Goal: Task Accomplishment & Management: Manage account settings

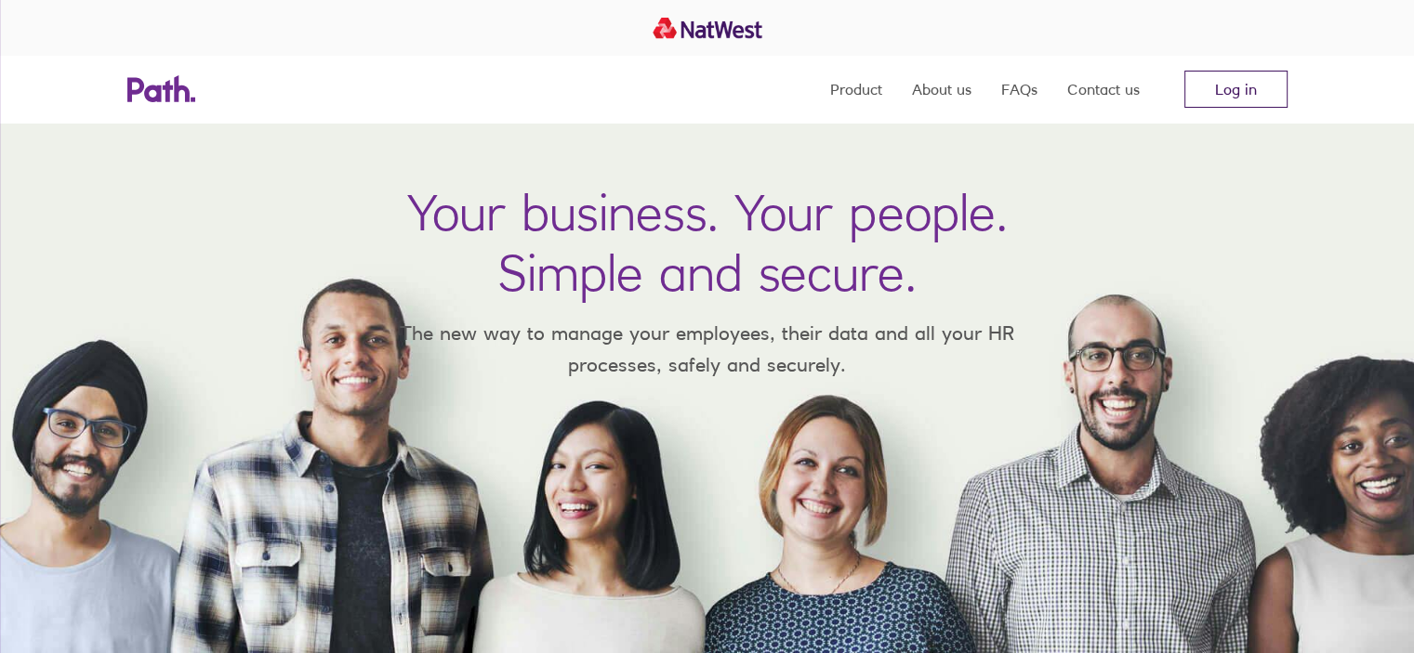
click at [1223, 99] on link "Log in" at bounding box center [1235, 89] width 103 height 37
click at [1268, 92] on link "Log in" at bounding box center [1235, 89] width 103 height 37
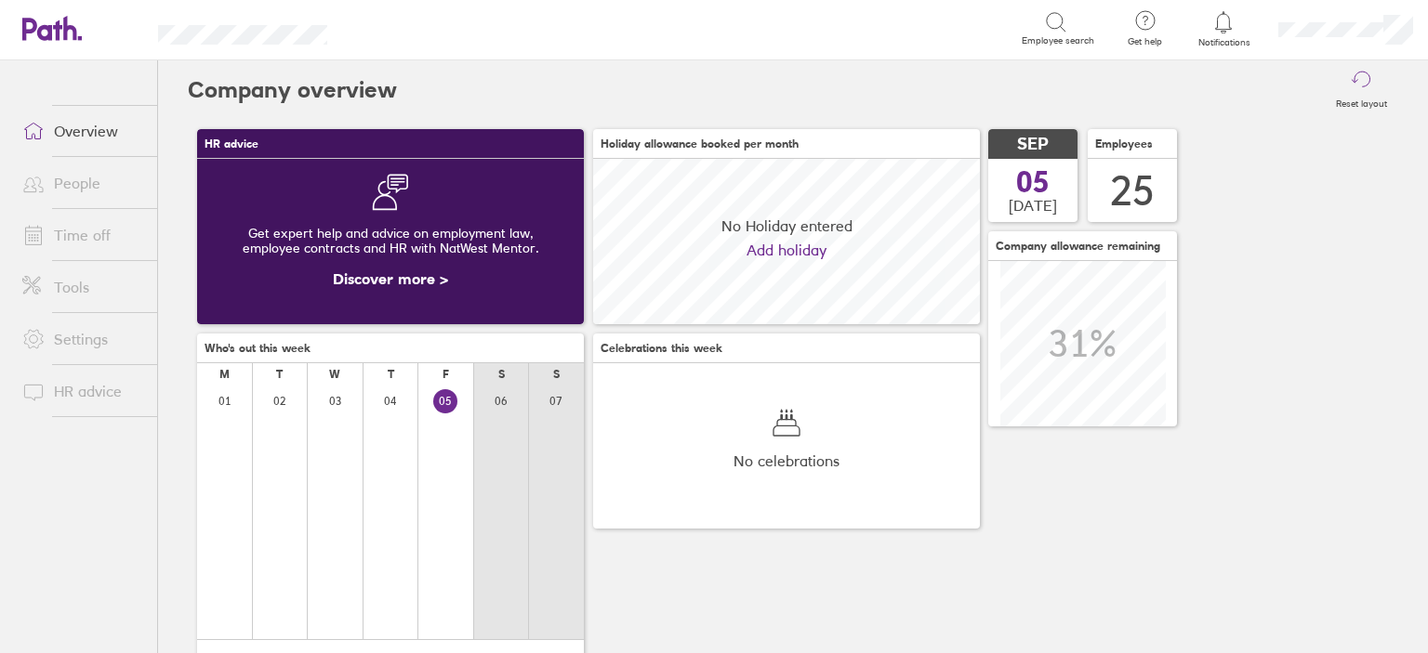
scroll to position [165, 387]
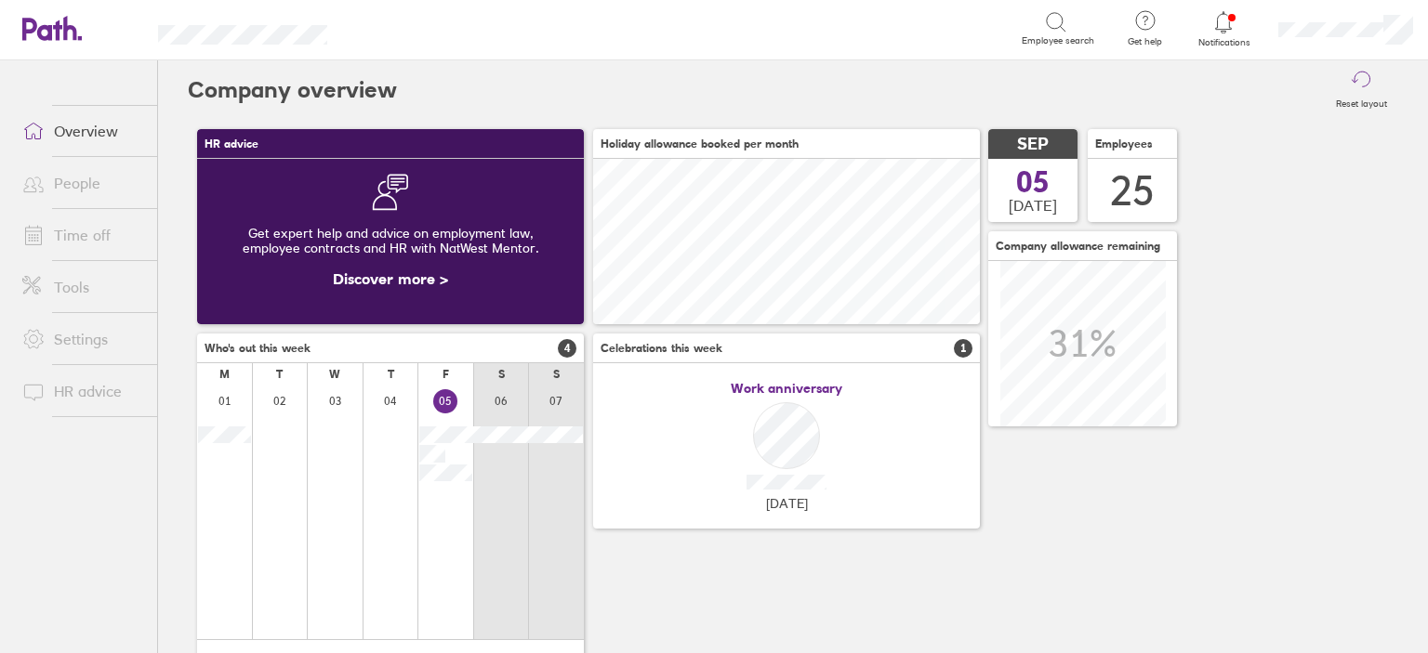
click at [104, 237] on link "Time off" at bounding box center [82, 235] width 150 height 37
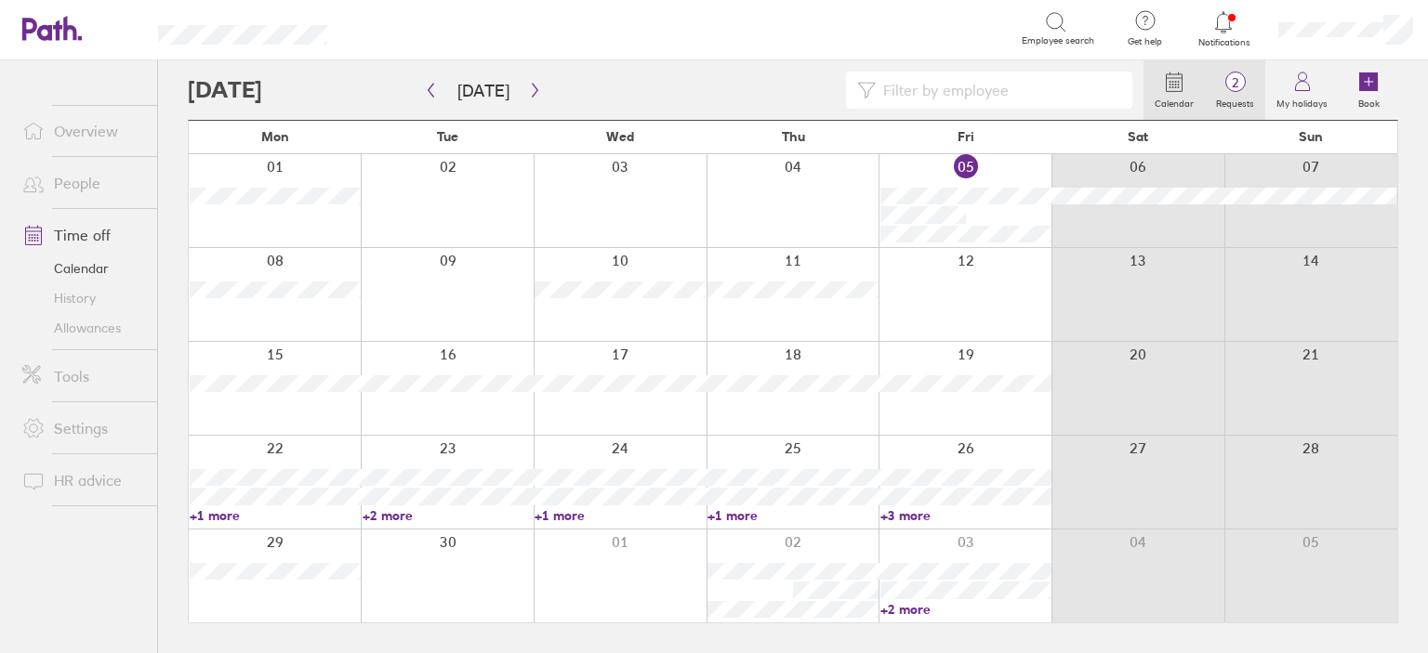
click at [1232, 87] on span "2" at bounding box center [1235, 82] width 60 height 15
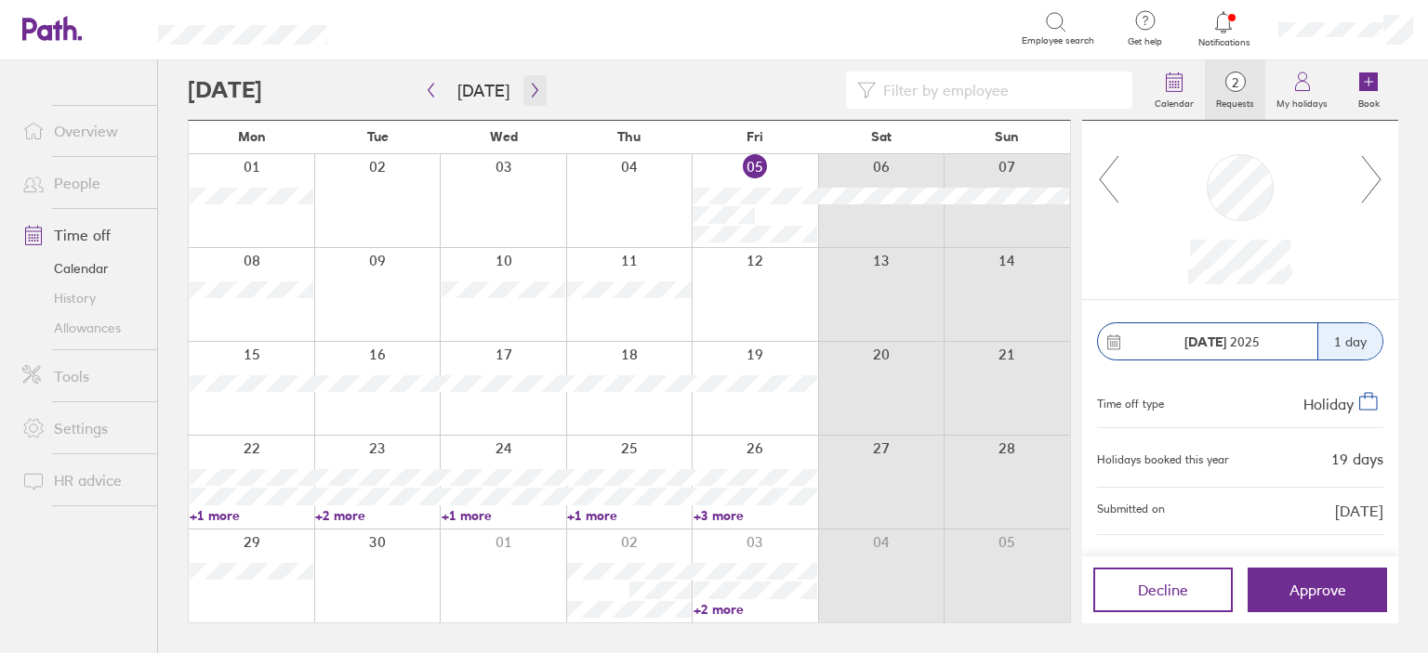
click at [528, 92] on icon "button" at bounding box center [535, 90] width 14 height 15
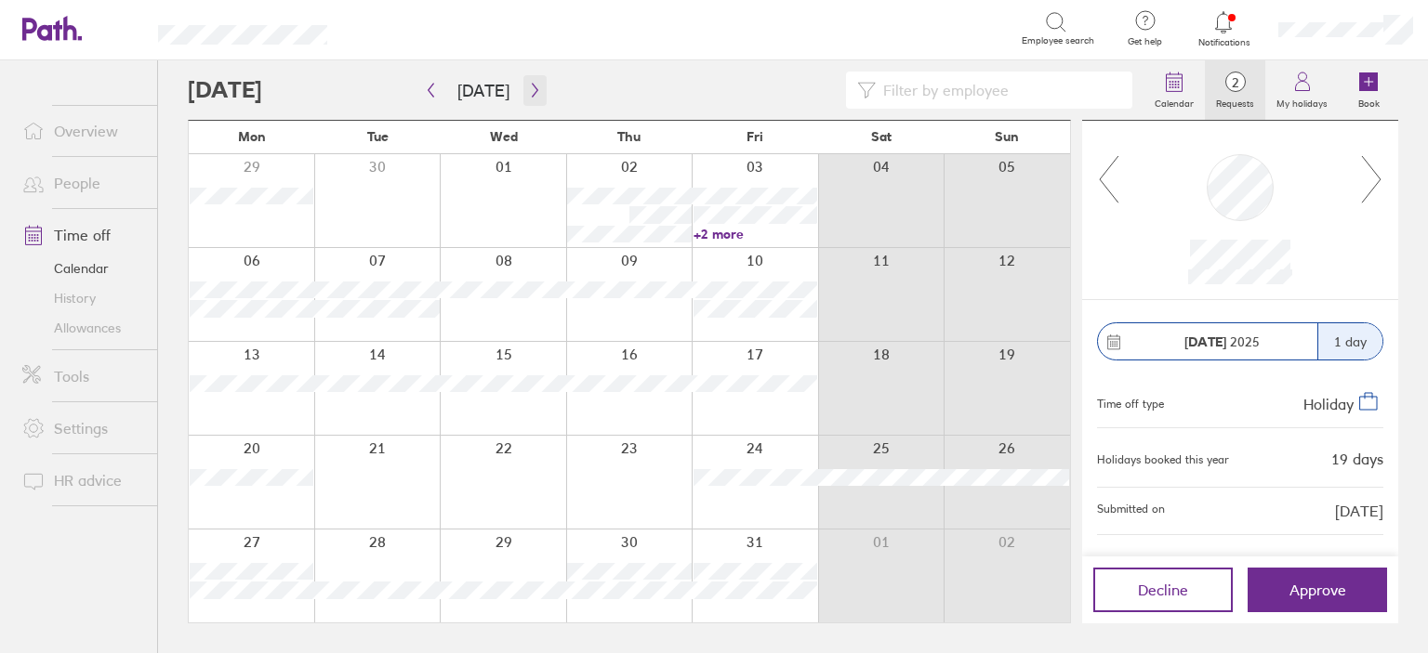
click at [528, 92] on icon "button" at bounding box center [535, 90] width 14 height 15
click at [1376, 184] on icon at bounding box center [1371, 179] width 23 height 50
click at [523, 92] on button "button" at bounding box center [534, 90] width 23 height 31
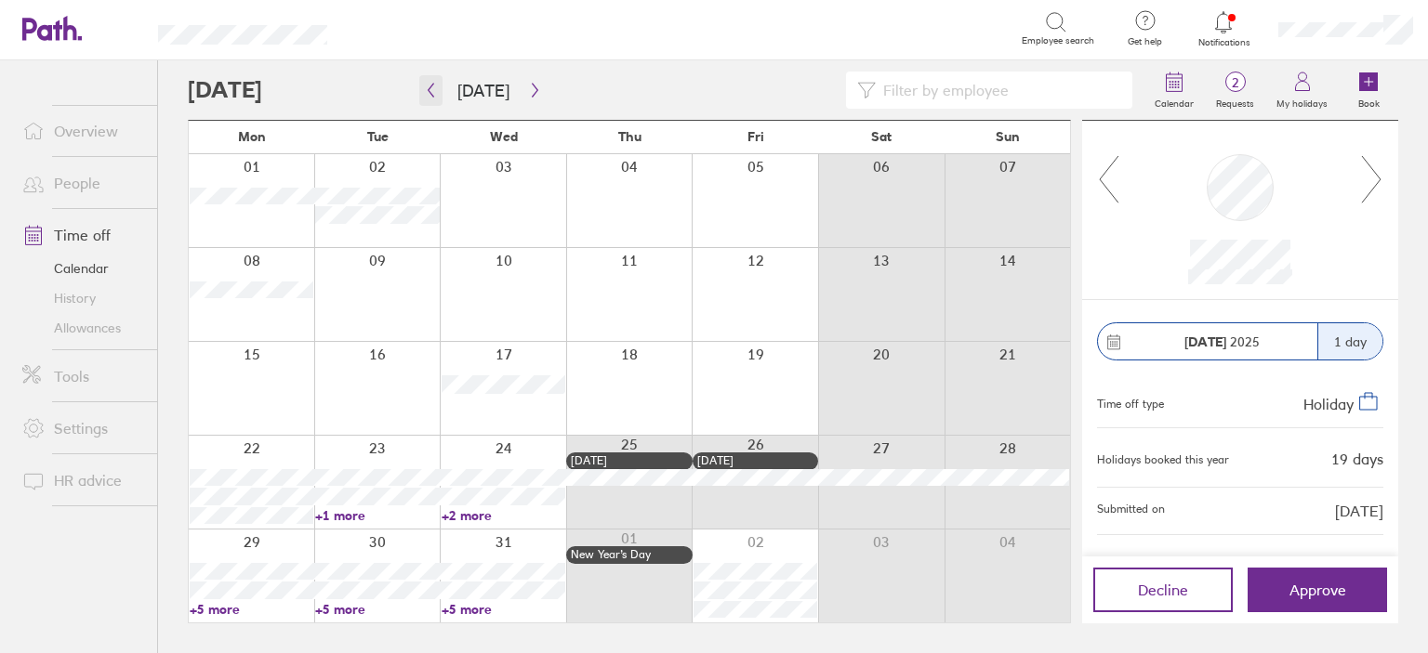
click at [431, 75] on button "button" at bounding box center [430, 90] width 23 height 31
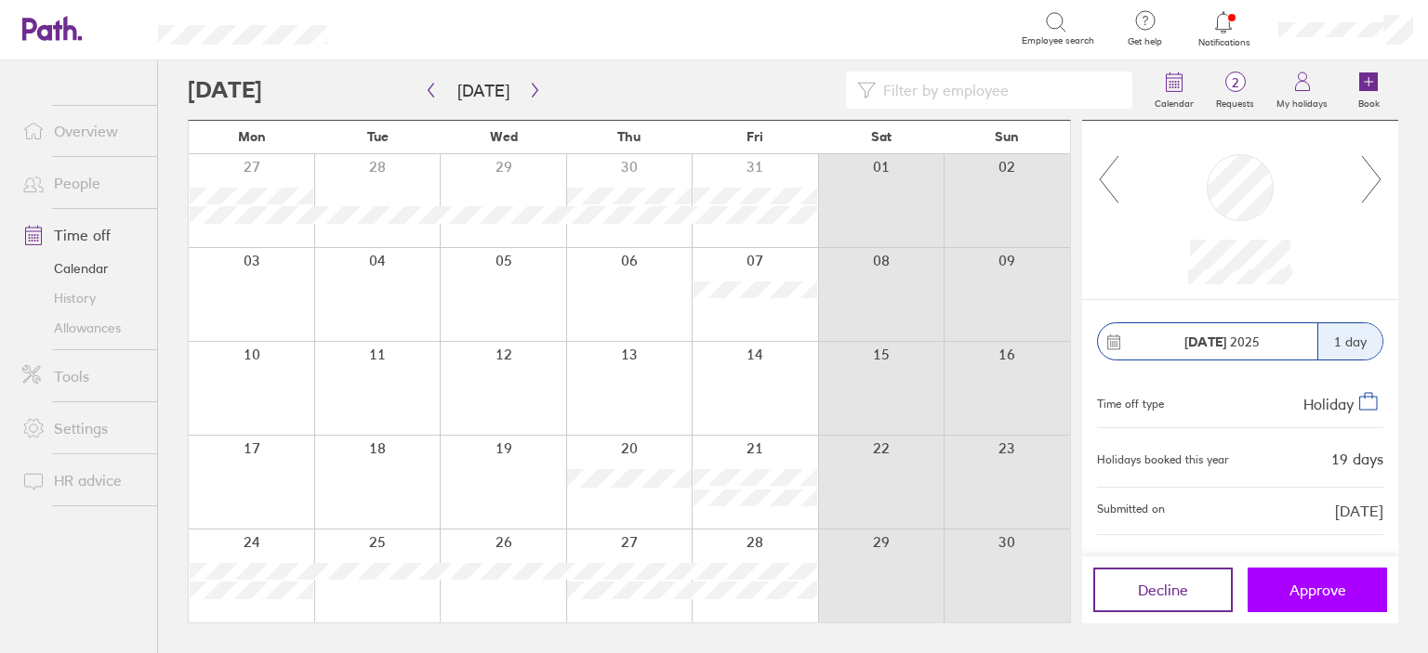
click at [1351, 573] on button "Approve" at bounding box center [1316, 590] width 139 height 45
click at [528, 86] on icon "button" at bounding box center [535, 90] width 14 height 15
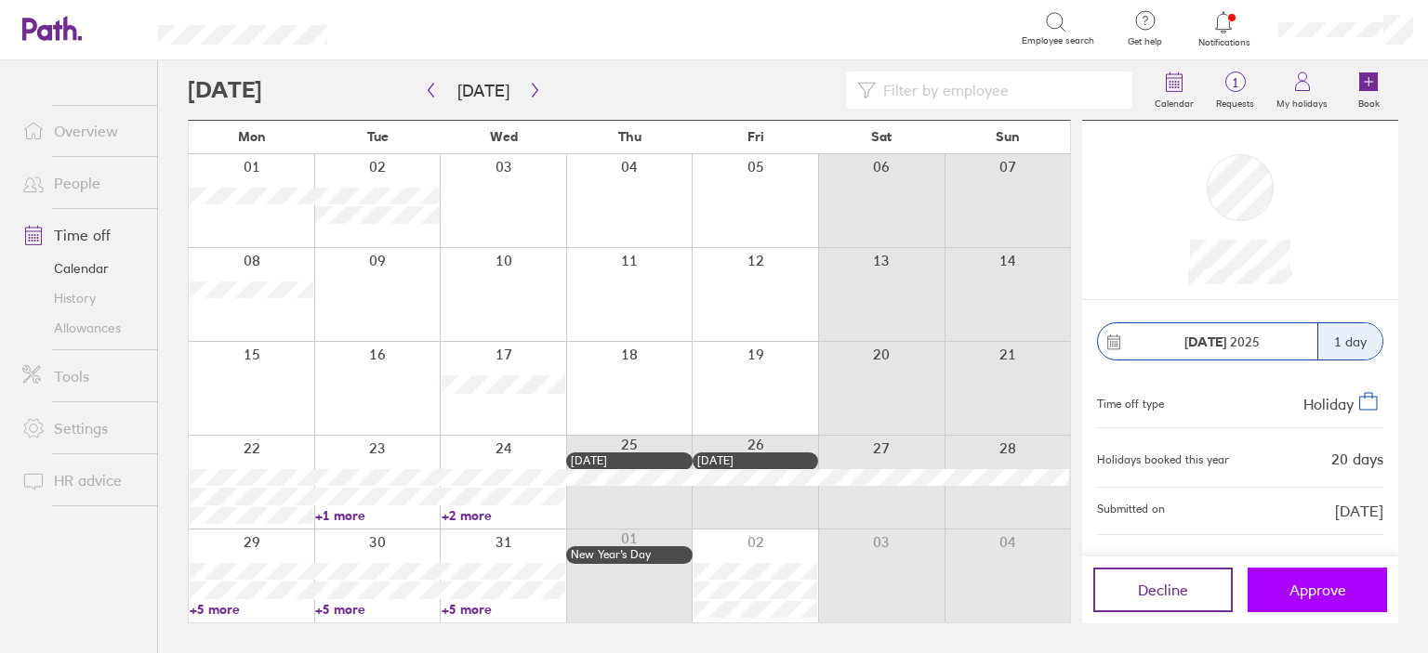
click at [1336, 597] on span "Approve" at bounding box center [1317, 590] width 57 height 17
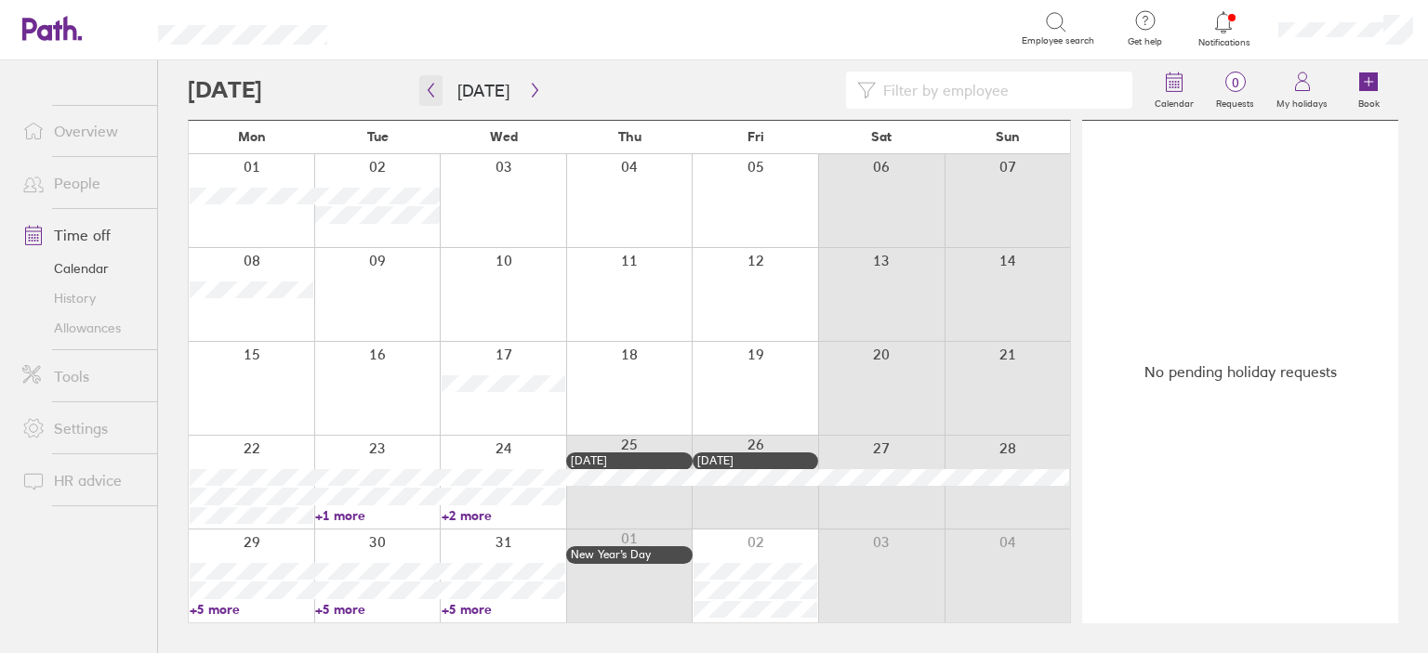
click at [438, 94] on button "button" at bounding box center [430, 90] width 23 height 31
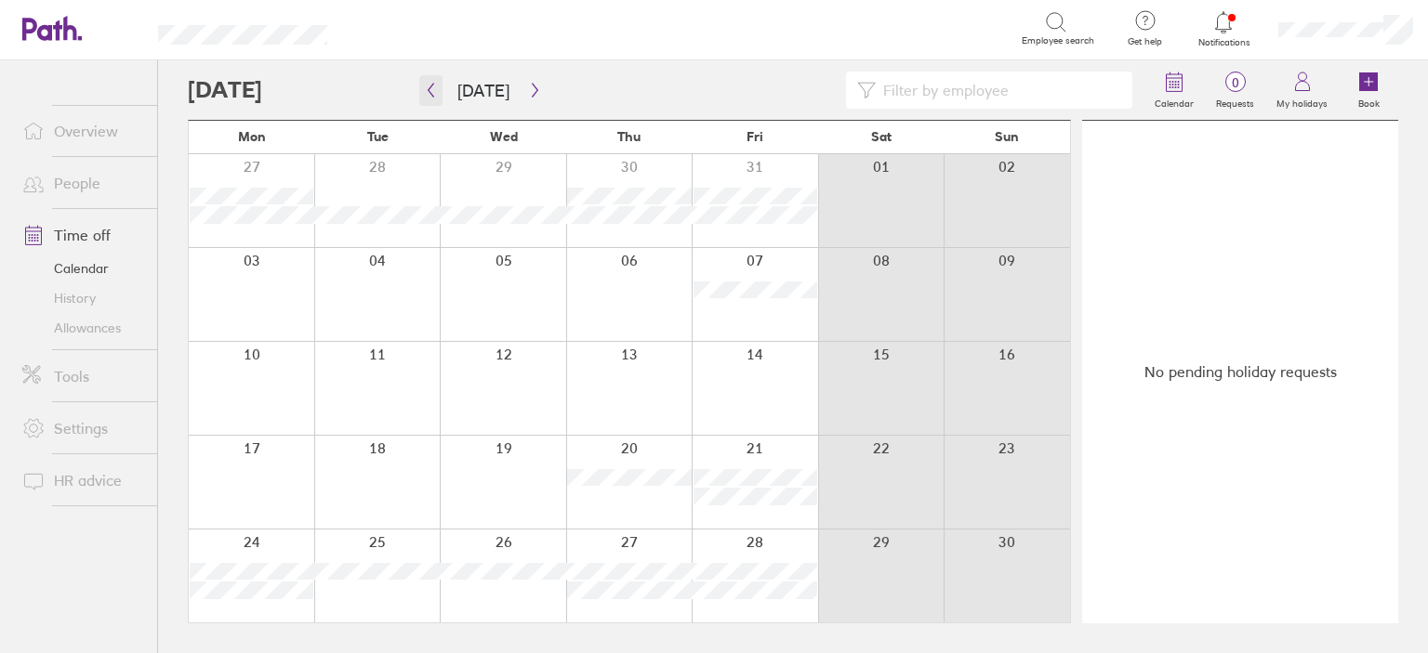
click at [436, 96] on icon "button" at bounding box center [431, 90] width 14 height 15
click at [436, 99] on button "button" at bounding box center [430, 90] width 23 height 31
